Goal: Task Accomplishment & Management: Manage account settings

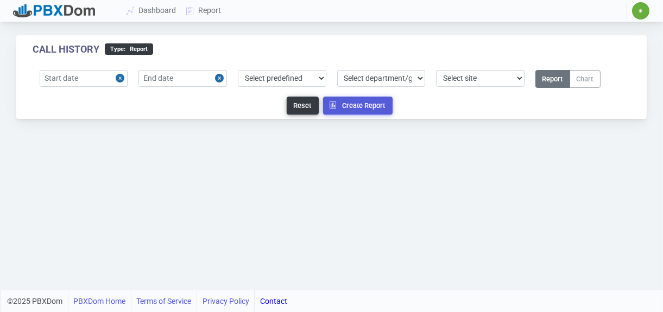
click at [642, 8] on span "✷" at bounding box center [640, 11] width 5 height 7
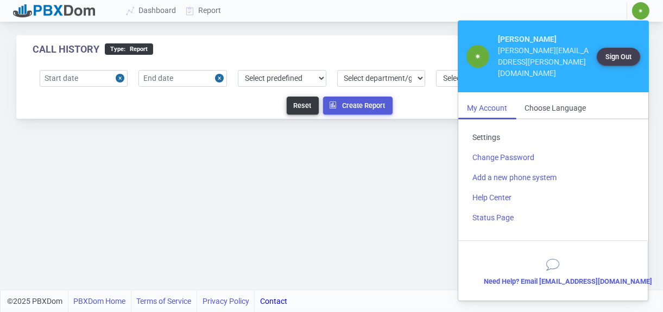
click at [485, 128] on link "Settings" at bounding box center [553, 138] width 179 height 20
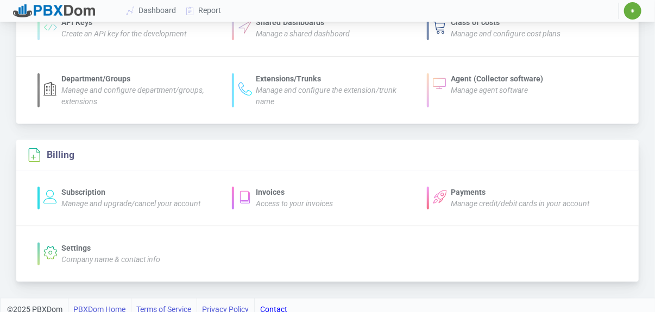
scroll to position [137, 0]
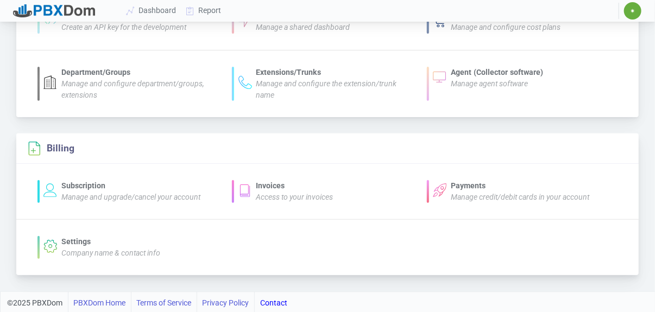
click at [295, 197] on icon "Access to your invoices" at bounding box center [294, 197] width 77 height 9
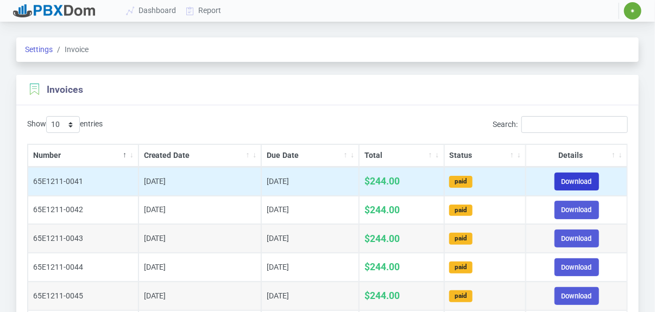
click at [579, 179] on link "Download" at bounding box center [576, 182] width 45 height 18
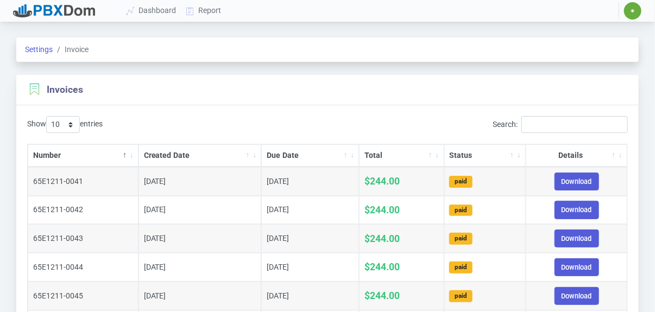
click at [649, 139] on div "Settings Invoice Invoices Show 10 25 50 100 200 500 entries Search: Number Crea…" at bounding box center [327, 269] width 655 height 491
click at [634, 12] on span "✷" at bounding box center [632, 11] width 5 height 7
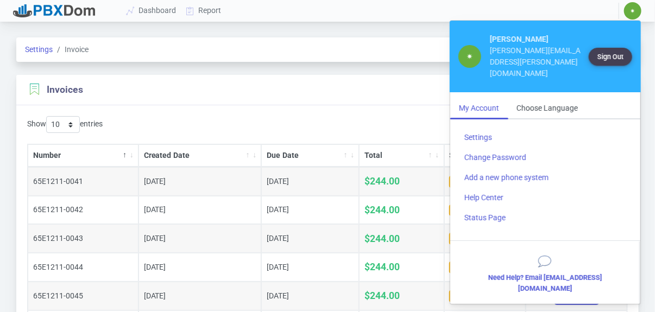
drag, startPoint x: 231, startPoint y: 78, endPoint x: 219, endPoint y: 85, distance: 14.1
click at [232, 78] on div "Invoices" at bounding box center [327, 90] width 622 height 30
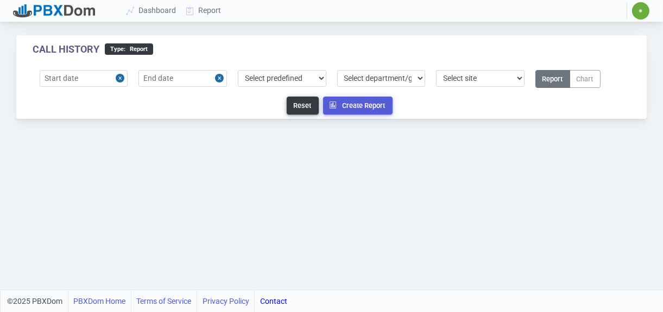
click at [641, 8] on span "✷" at bounding box center [640, 11] width 5 height 7
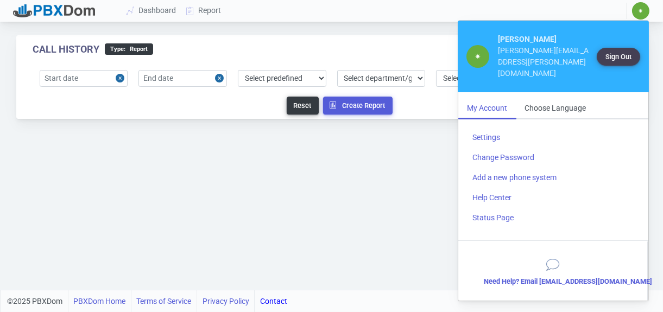
click at [332, 191] on div "Call History type : Report Select predefined [DATE] [DATE] Current Year Current…" at bounding box center [331, 145] width 663 height 290
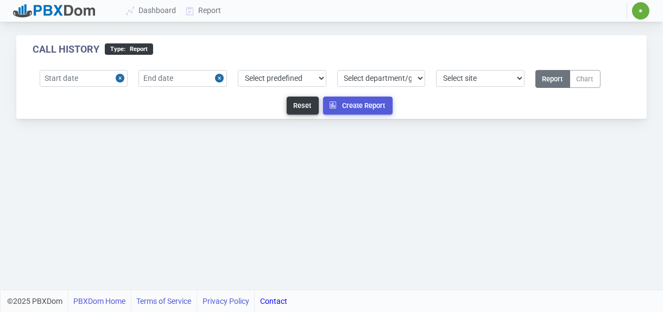
click at [642, 7] on span "✷" at bounding box center [640, 10] width 17 height 17
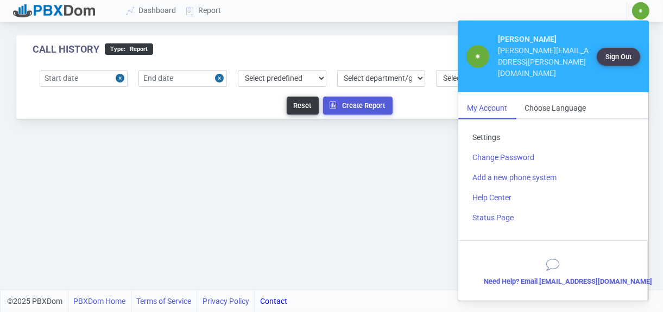
click at [485, 128] on link "Settings" at bounding box center [553, 138] width 179 height 20
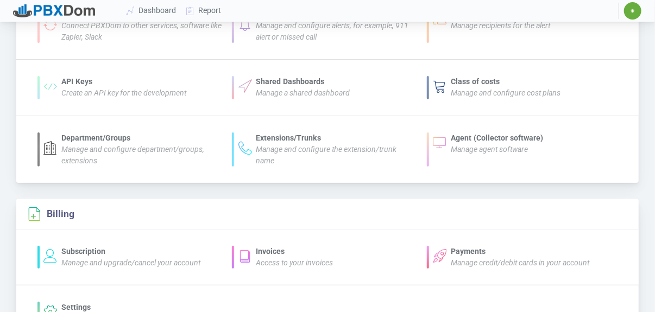
scroll to position [137, 0]
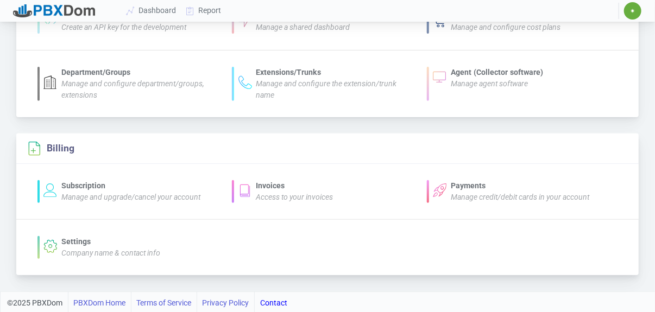
click at [466, 193] on icon "Manage credit/debit cards in your account" at bounding box center [520, 197] width 138 height 9
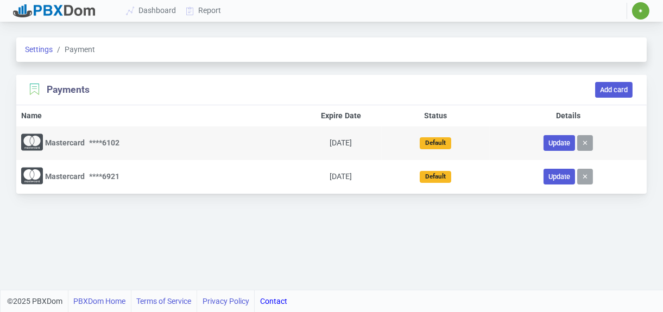
click at [81, 47] on span "Payment" at bounding box center [74, 49] width 42 height 11
click at [648, 4] on span "✷" at bounding box center [640, 10] width 17 height 17
